Goal: Task Accomplishment & Management: Complete application form

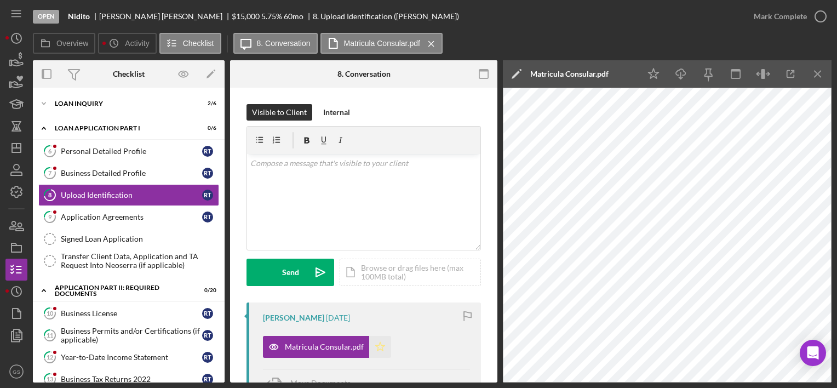
click at [378, 340] on icon "Icon/Star" at bounding box center [380, 347] width 22 height 22
click at [820, 18] on icon "button" at bounding box center [820, 16] width 27 height 27
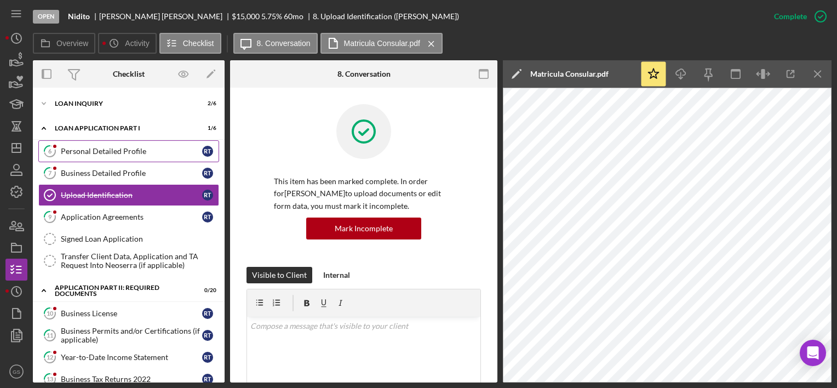
click at [96, 145] on link "6 Personal Detailed Profile R T" at bounding box center [128, 151] width 181 height 22
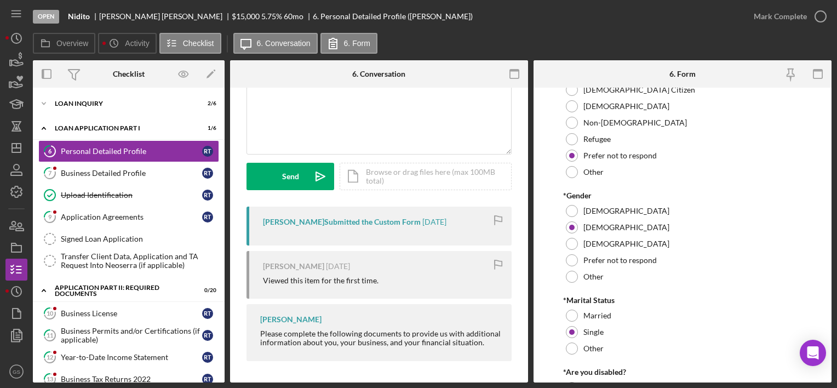
scroll to position [704, 0]
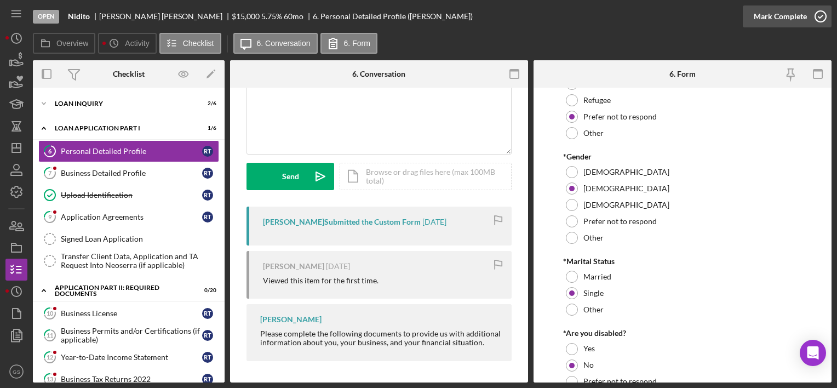
click at [822, 8] on icon "button" at bounding box center [820, 16] width 27 height 27
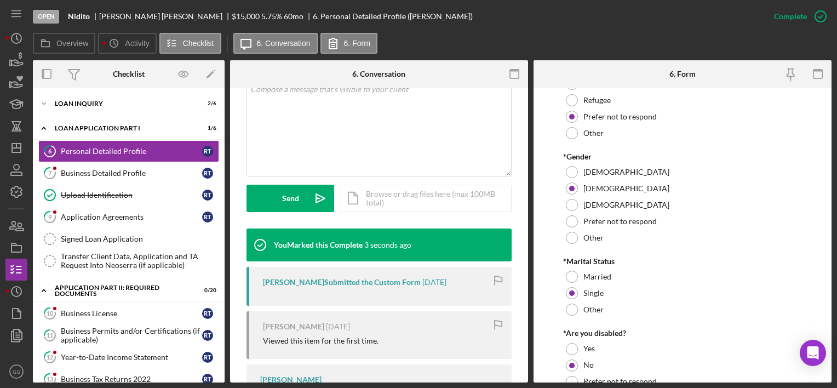
scroll to position [258, 0]
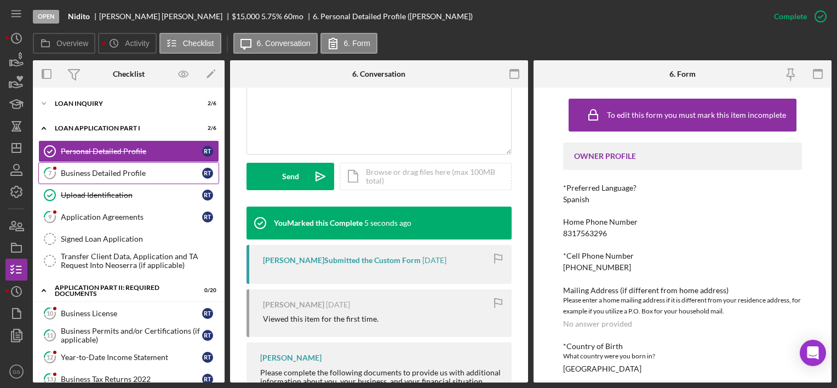
click at [124, 173] on div "Business Detailed Profile" at bounding box center [131, 173] width 141 height 9
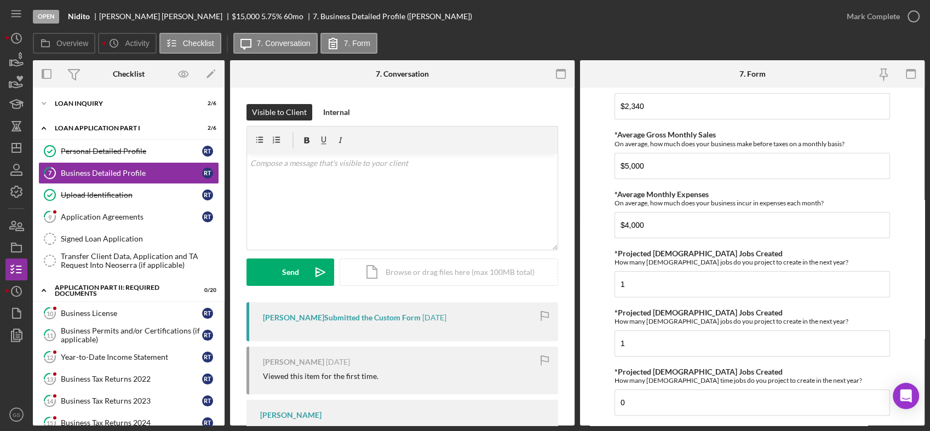
scroll to position [476, 0]
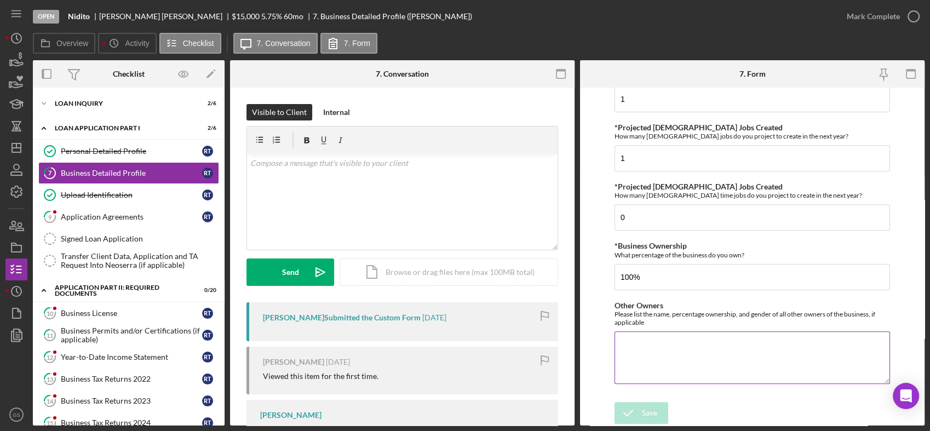
click at [685, 339] on textarea "Other Owners" at bounding box center [751, 357] width 275 height 53
type textarea "n/a"
click at [659, 387] on button "Save" at bounding box center [641, 413] width 54 height 22
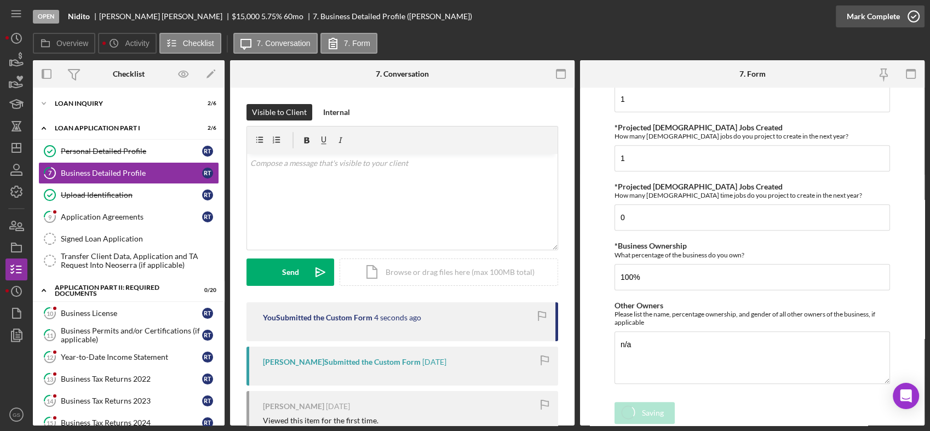
click at [836, 18] on icon "button" at bounding box center [913, 16] width 27 height 27
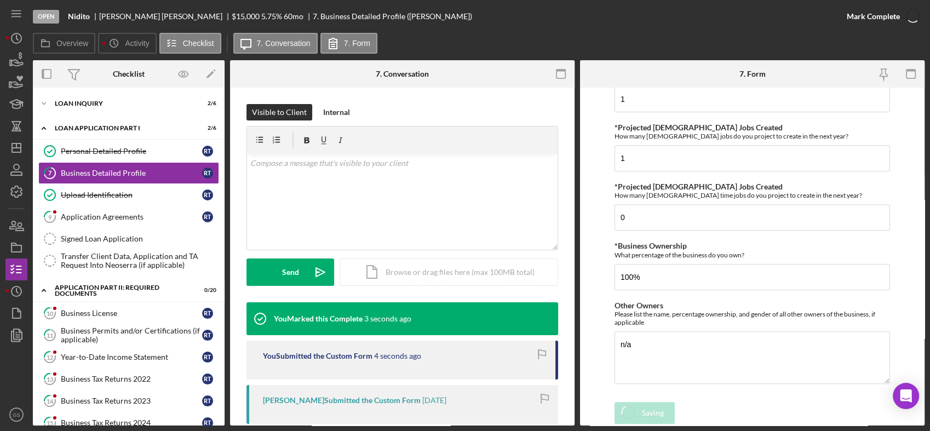
scroll to position [520, 0]
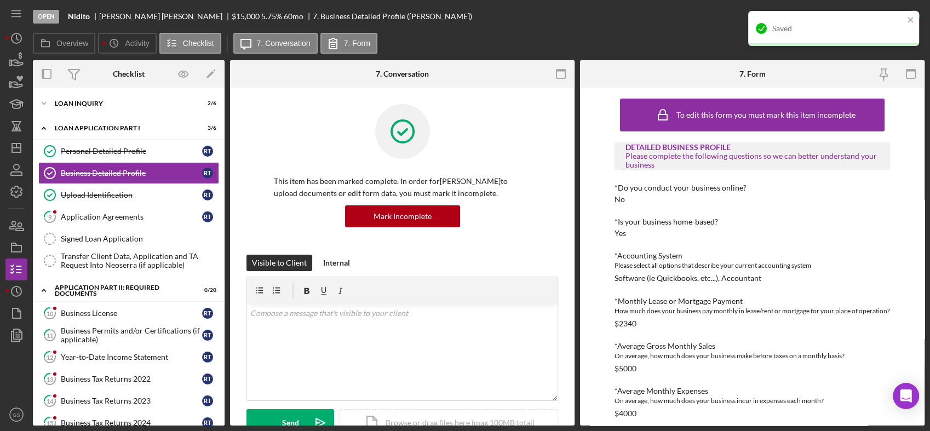
click at [836, 58] on div "Overview Icon/History Activity Checklist Icon/Message 7. Conversation 7. Form O…" at bounding box center [479, 229] width 892 height 393
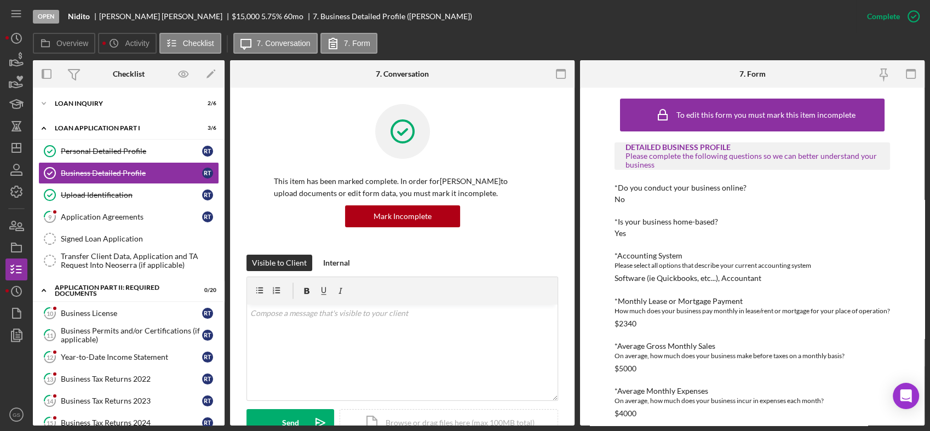
click at [836, 47] on div "Overview Icon/History Activity Checklist Icon/Message 7. Conversation 7. Form" at bounding box center [479, 44] width 892 height 22
click at [124, 212] on div "Application Agreements" at bounding box center [131, 216] width 141 height 9
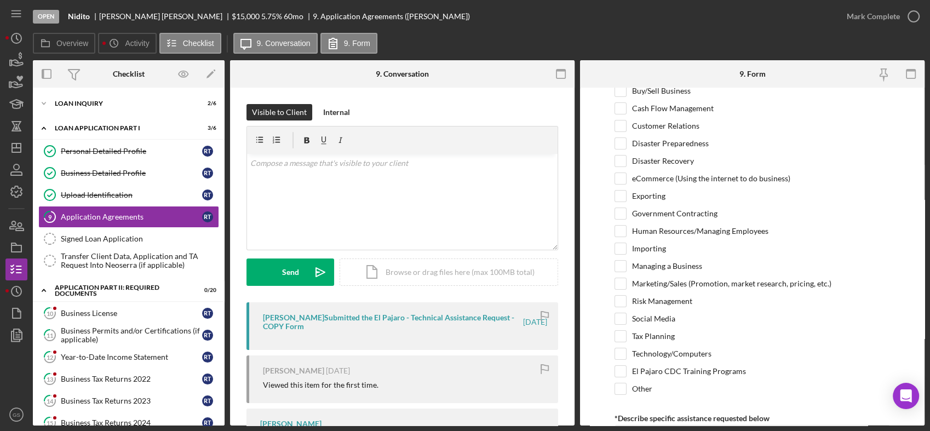
scroll to position [88, 0]
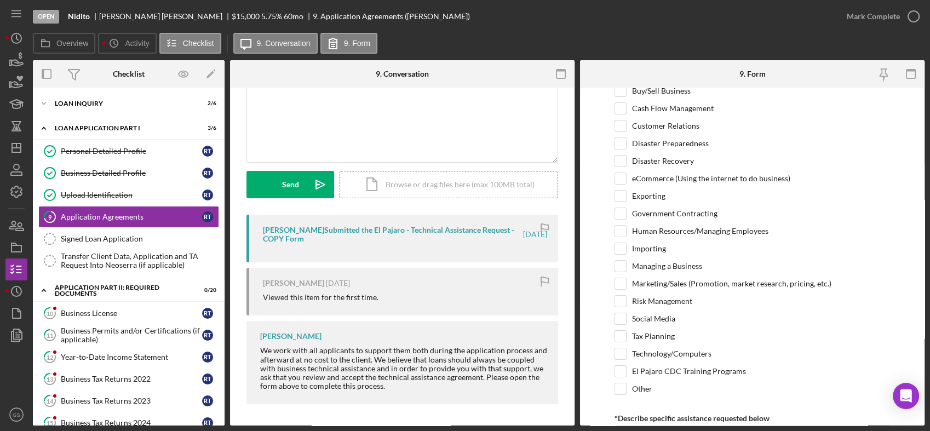
click at [464, 181] on div "Icon/Document Browse or drag files here (max 100MB total) Tap to choose files o…" at bounding box center [449, 184] width 219 height 27
